Goal: Use online tool/utility: Utilize a website feature to perform a specific function

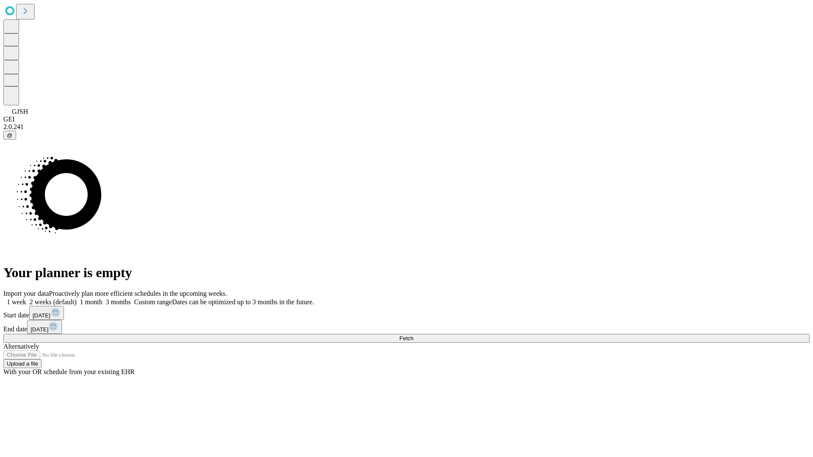
click at [413, 335] on span "Fetch" at bounding box center [406, 338] width 14 height 6
